Goal: Task Accomplishment & Management: Complete application form

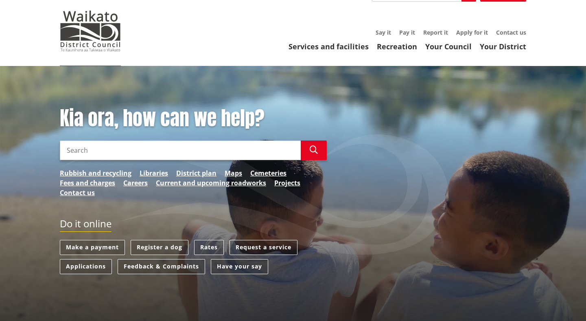
scroll to position [22, 0]
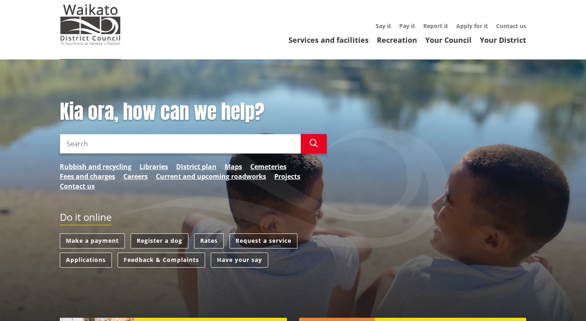
click at [159, 240] on link "Register a dog" at bounding box center [160, 240] width 58 height 15
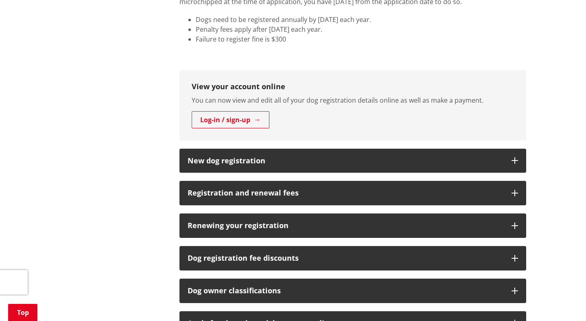
scroll to position [383, 0]
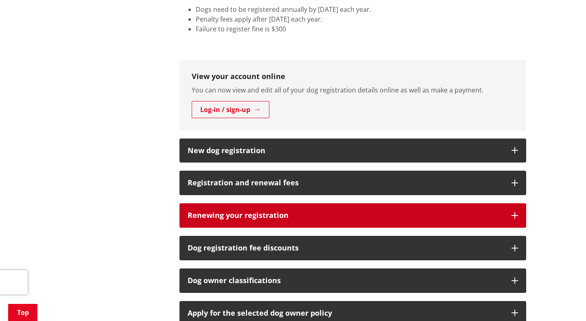
click at [515, 212] on icon "button" at bounding box center [515, 215] width 7 height 7
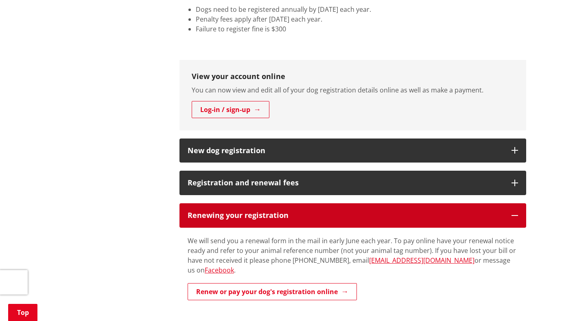
click at [515, 212] on icon "button" at bounding box center [515, 215] width 7 height 7
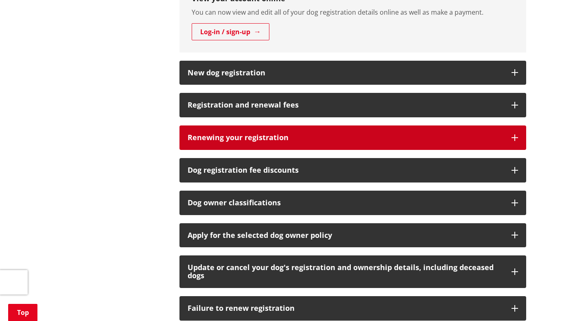
scroll to position [460, 0]
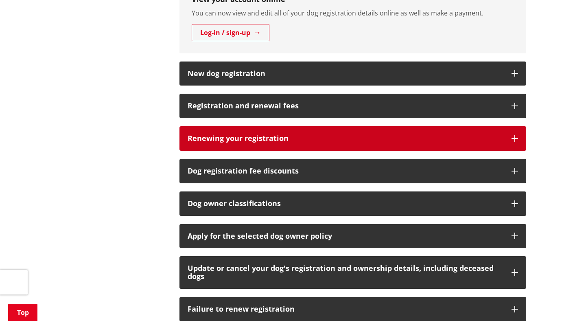
click at [512, 136] on icon "button" at bounding box center [515, 138] width 7 height 7
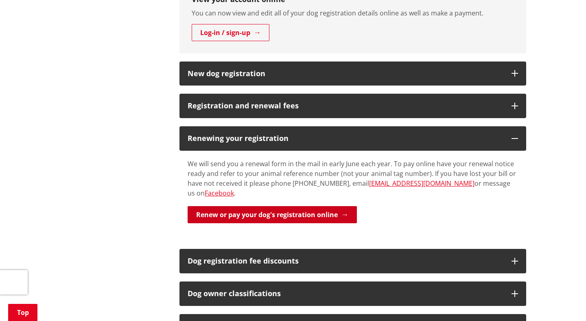
click at [317, 206] on link "Renew or pay your dog's registration online" at bounding box center [272, 214] width 169 height 17
